Goal: Find specific page/section: Find specific page/section

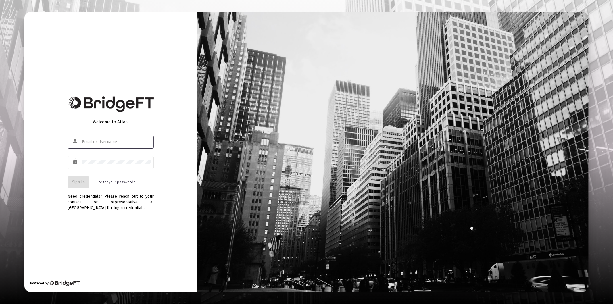
click at [97, 143] on input "text" at bounding box center [116, 142] width 69 height 5
type input "[PERSON_NAME][EMAIL_ADDRESS][DOMAIN_NAME]"
click at [100, 159] on div at bounding box center [116, 162] width 69 height 14
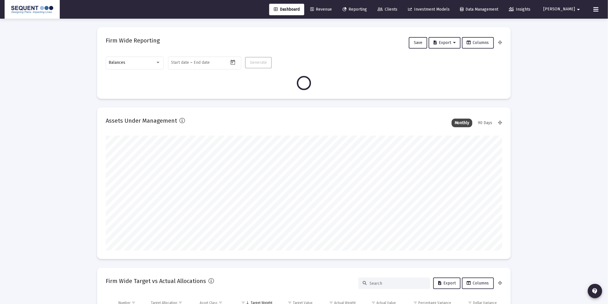
scroll to position [115, 397]
type input "[DATE]"
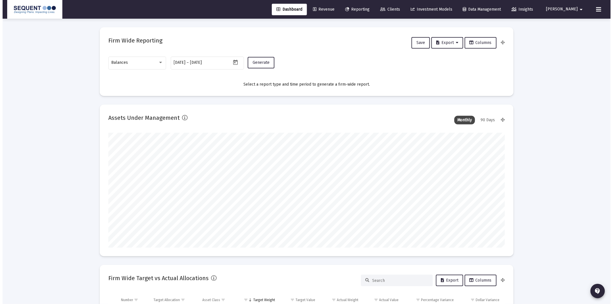
scroll to position [115, 185]
click at [389, 13] on link "Clients" at bounding box center [387, 9] width 29 height 11
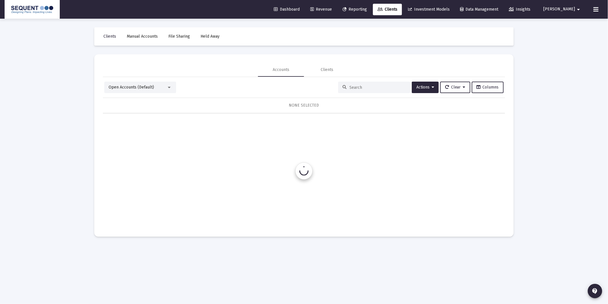
click at [360, 89] on input at bounding box center [378, 87] width 56 height 5
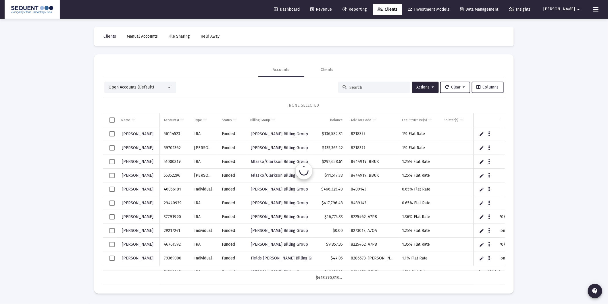
click at [360, 89] on input at bounding box center [378, 87] width 56 height 5
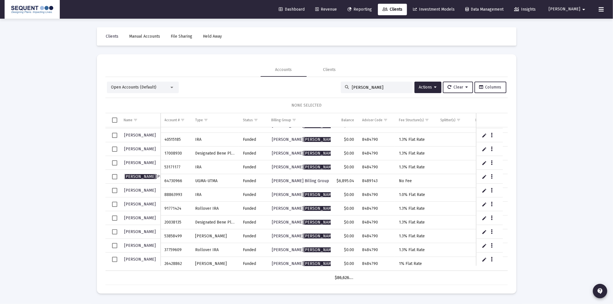
scroll to position [302, 0]
drag, startPoint x: 372, startPoint y: 88, endPoint x: 322, endPoint y: 84, distance: 50.2
click at [322, 83] on div "Open Accounts (Default) [PERSON_NAME] Actions Clear Columns" at bounding box center [307, 87] width 400 height 11
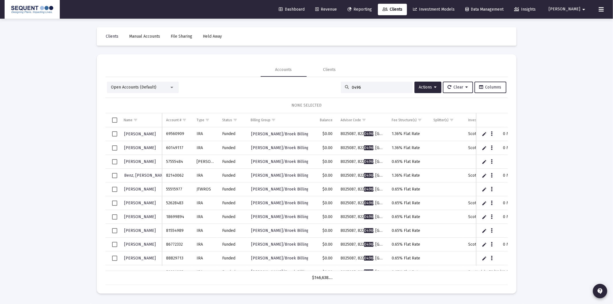
scroll to position [0, 0]
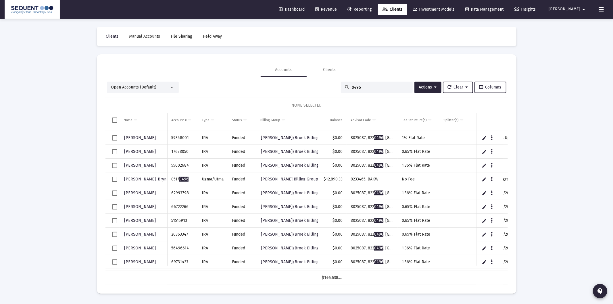
drag, startPoint x: 371, startPoint y: 87, endPoint x: 300, endPoint y: 93, distance: 71.5
click at [300, 93] on div "Open Accounts (Default) 0496 Actions Clear Columns" at bounding box center [307, 87] width 400 height 11
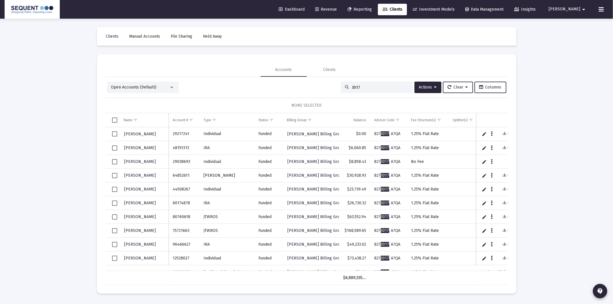
type input "3017"
